Goal: Information Seeking & Learning: Learn about a topic

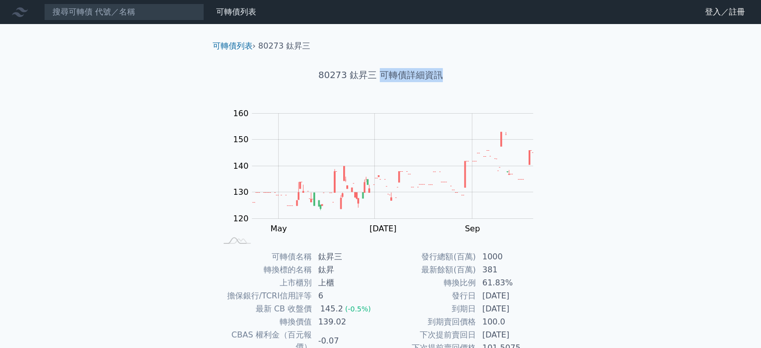
drag, startPoint x: 379, startPoint y: 77, endPoint x: 450, endPoint y: 79, distance: 71.1
click at [450, 79] on h1 "80273 鈦昇三 可轉債詳細資訊" at bounding box center [381, 75] width 352 height 14
click at [470, 84] on div "80273 鈦昇三 可轉債詳細資訊" at bounding box center [381, 75] width 352 height 46
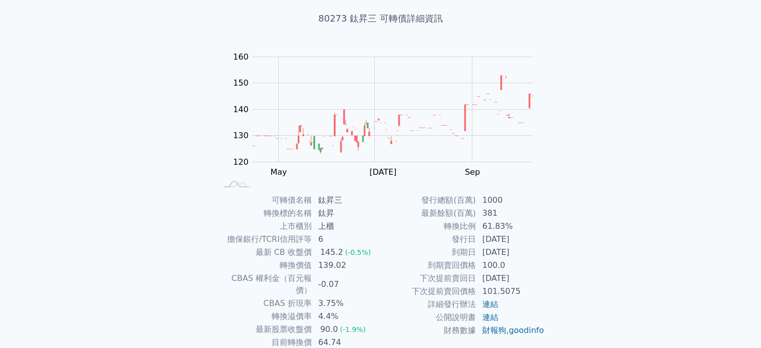
scroll to position [100, 0]
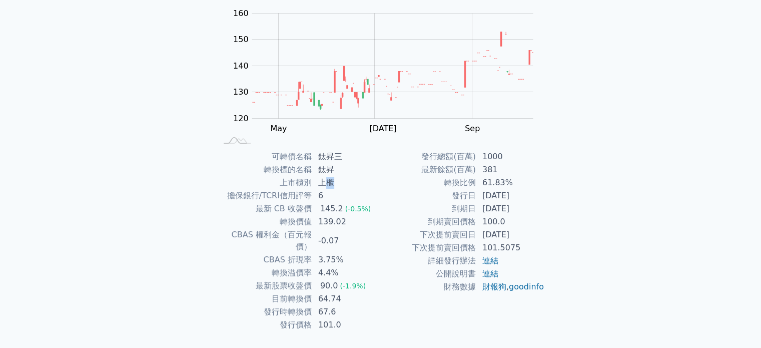
drag, startPoint x: 323, startPoint y: 186, endPoint x: 336, endPoint y: 188, distance: 13.7
click at [336, 188] on td "上櫃" at bounding box center [346, 182] width 69 height 13
click at [126, 204] on div "可轉債列表 財務數據 可轉債列表 財務數據 登入／註冊 登入／註冊 可轉債列表 › 80273 鈦昇三 80273 鈦昇三 可轉債詳細資訊 Zoom Out …" at bounding box center [380, 138] width 761 height 476
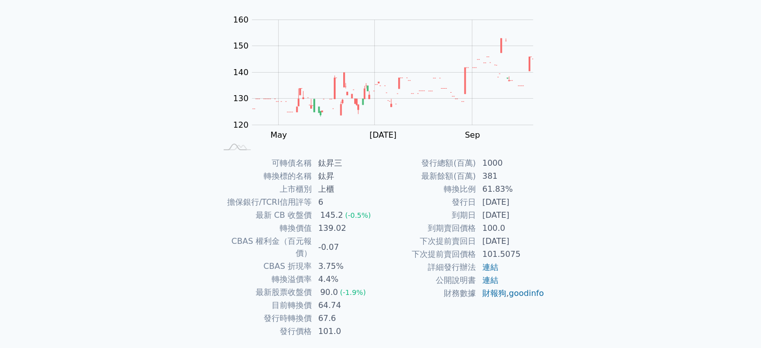
scroll to position [100, 0]
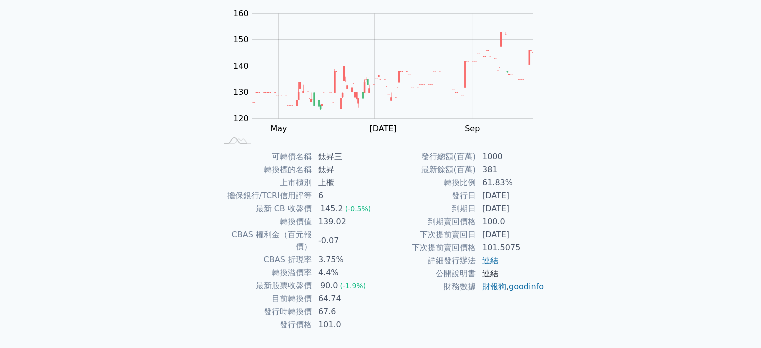
click at [492, 273] on link "連結" at bounding box center [491, 274] width 16 height 10
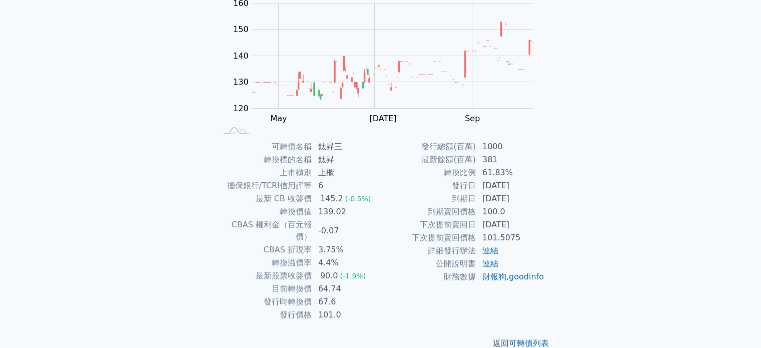
scroll to position [116, 0]
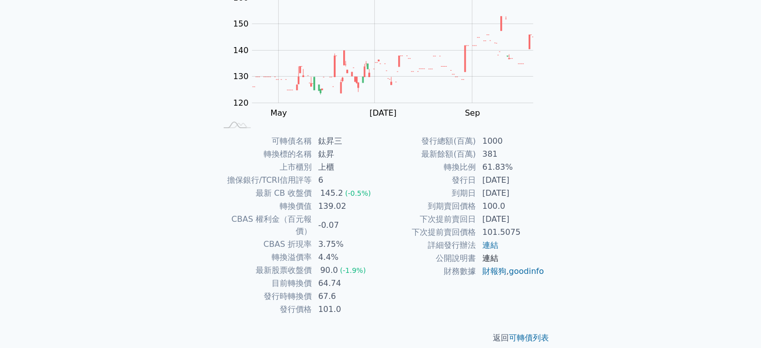
click at [493, 260] on link "連結" at bounding box center [491, 258] width 16 height 10
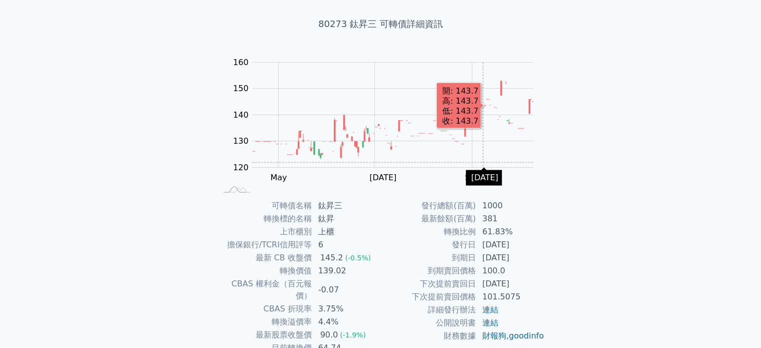
scroll to position [0, 0]
